Goal: Transaction & Acquisition: Purchase product/service

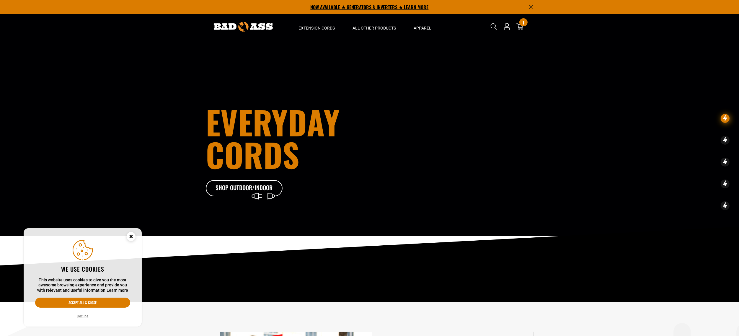
click at [329, 8] on p "NOW AVAILABLE ★ GENERATORS & INVERTERS ★ LEARN MORE" at bounding box center [370, 7] width 328 height 14
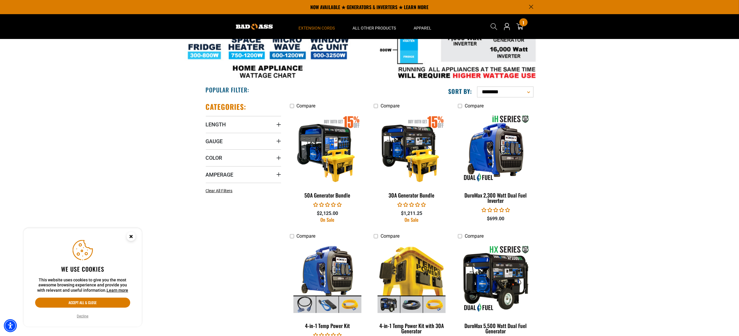
scroll to position [232, 0]
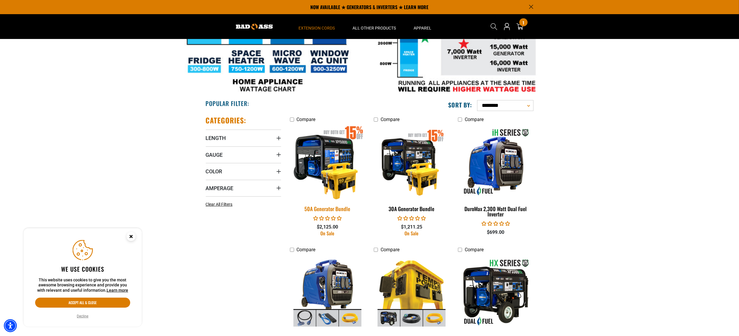
click at [337, 169] on img at bounding box center [327, 162] width 83 height 76
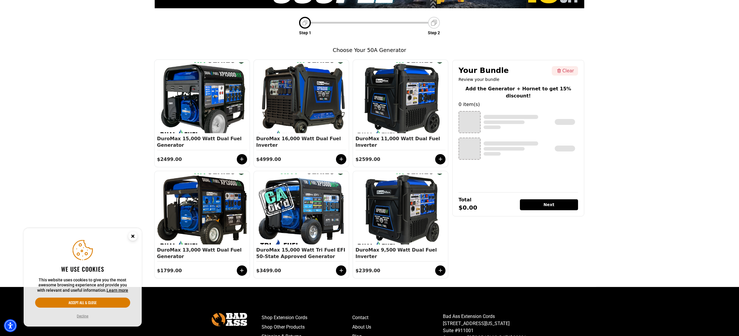
scroll to position [86, 0]
click at [318, 131] on div at bounding box center [301, 97] width 87 height 71
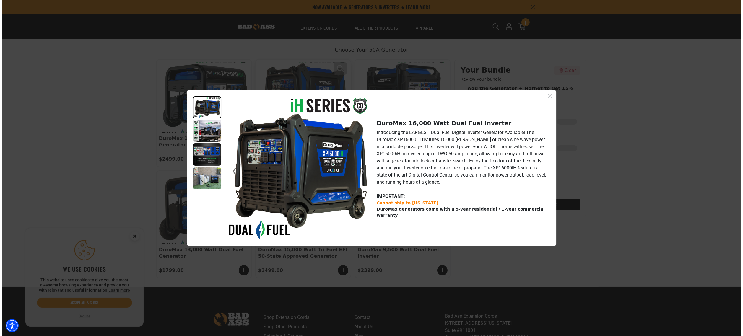
scroll to position [86, 0]
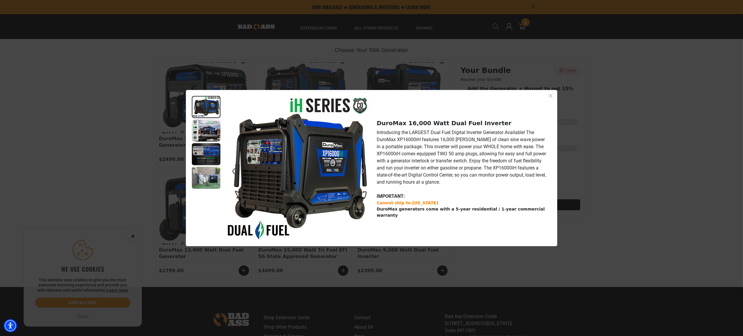
click at [197, 131] on img at bounding box center [206, 131] width 29 height 22
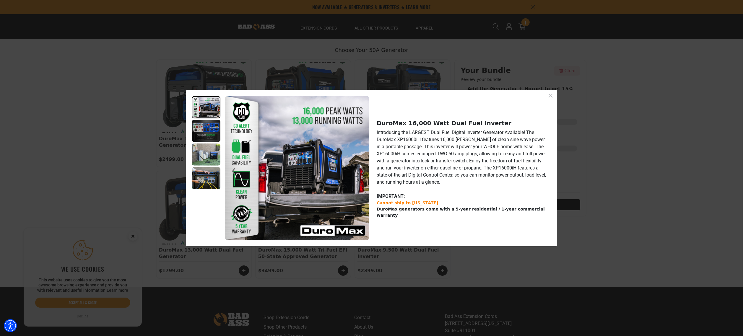
scroll to position [24, 0]
click at [207, 146] on img at bounding box center [206, 154] width 29 height 22
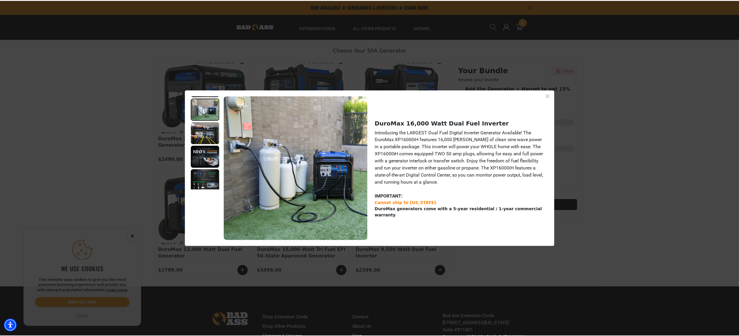
scroll to position [70, 0]
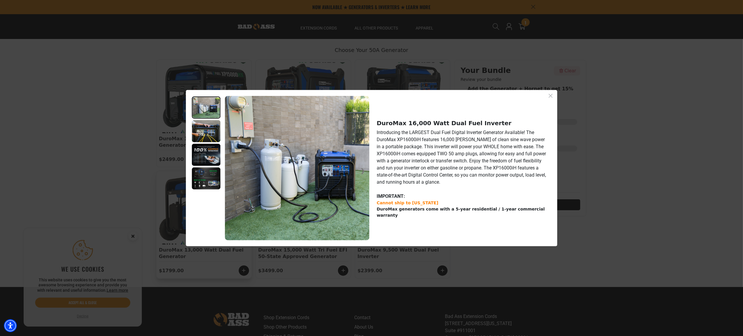
click at [184, 176] on div "❮ ❯ DuroMax 16,000 Watt Dual Fuel Inverter Introducing the LARGEST Dual Fuel Di…" at bounding box center [371, 168] width 743 height 336
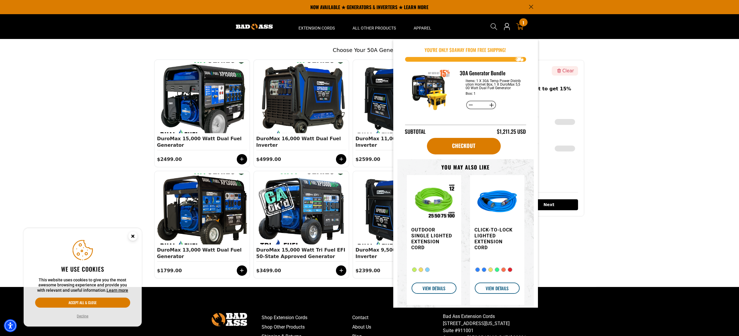
click at [520, 21] on div "1 1 item" at bounding box center [524, 22] width 8 height 8
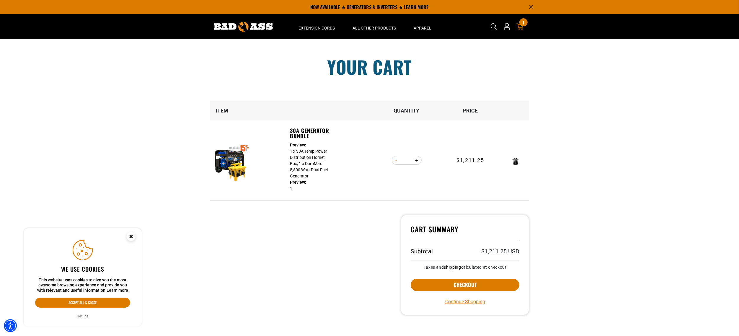
click at [397, 162] on button "Decrease quantity for 30A Generator Bundle" at bounding box center [396, 160] width 9 height 10
type input "*"
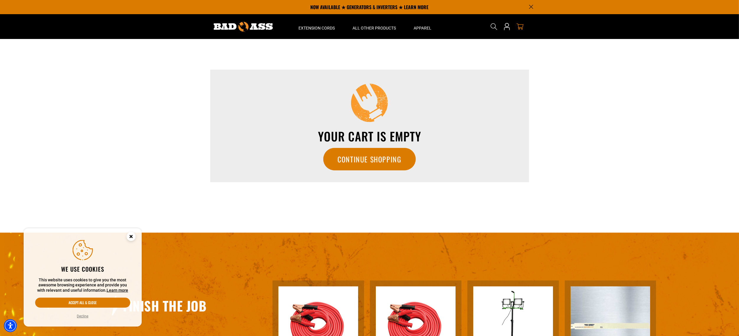
click at [137, 157] on section "Your cart Your cart is empty Continue Shopping New subtotal: $0.00 USD Loading.…" at bounding box center [369, 136] width 739 height 194
click at [345, 9] on p "NOW AVAILABLE ★ GENERATORS & INVERTERS ★ LEARN MORE" at bounding box center [370, 7] width 328 height 14
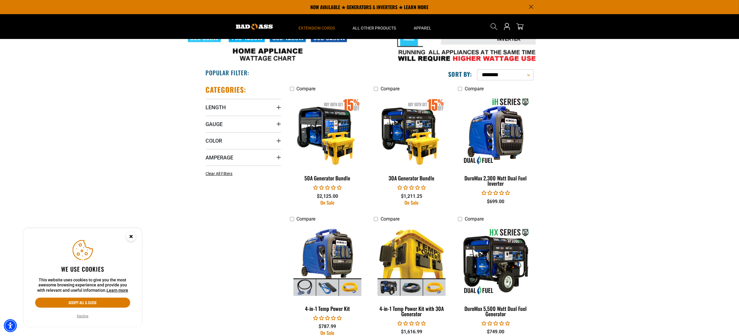
scroll to position [253, 0]
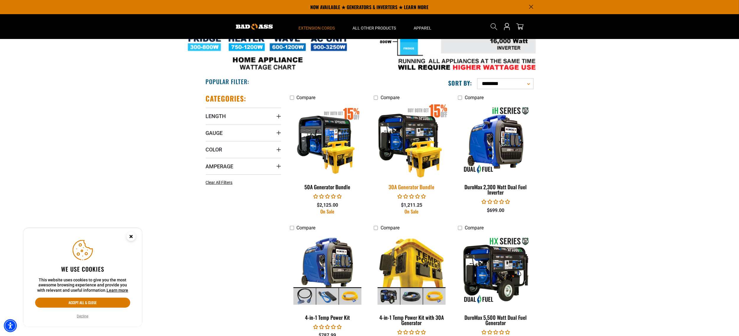
click at [403, 138] on img at bounding box center [411, 141] width 83 height 76
